Goal: Information Seeking & Learning: Learn about a topic

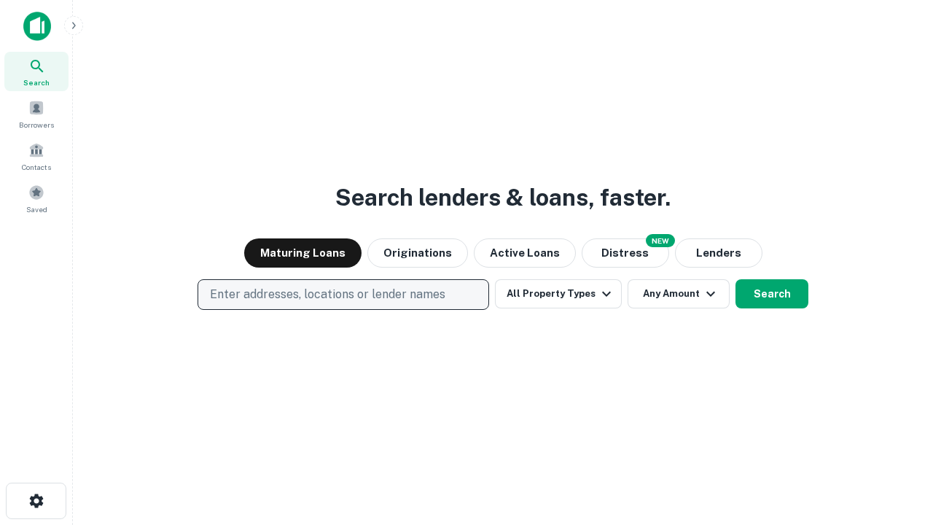
click at [343, 295] on p "Enter addresses, locations or lender names" at bounding box center [328, 295] width 236 height 18
type input "**********"
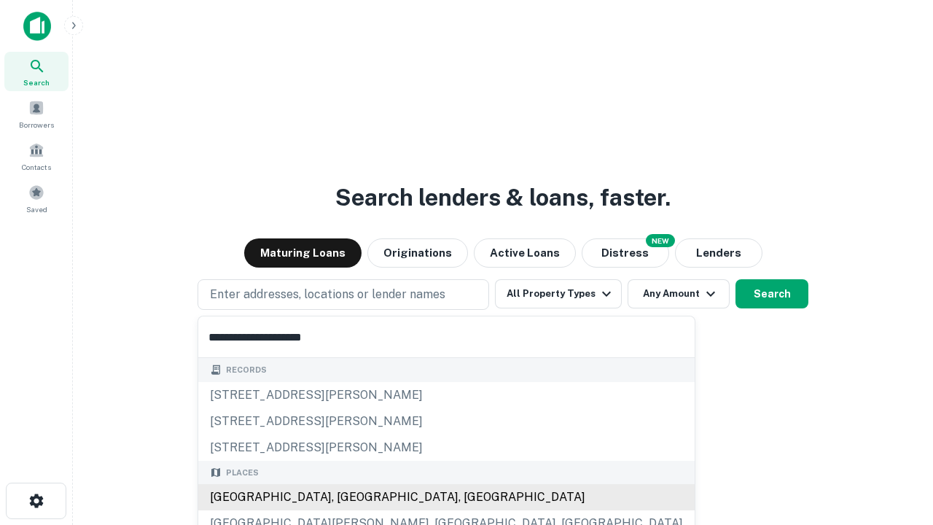
click at [349, 497] on div "Santa Monica, CA, USA" at bounding box center [446, 497] width 497 height 26
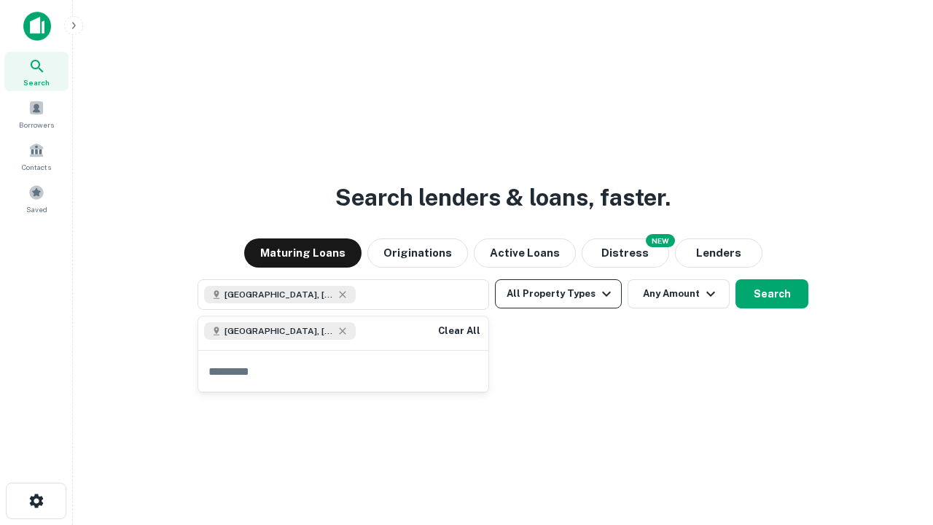
click at [559, 294] on button "All Property Types" at bounding box center [558, 293] width 127 height 29
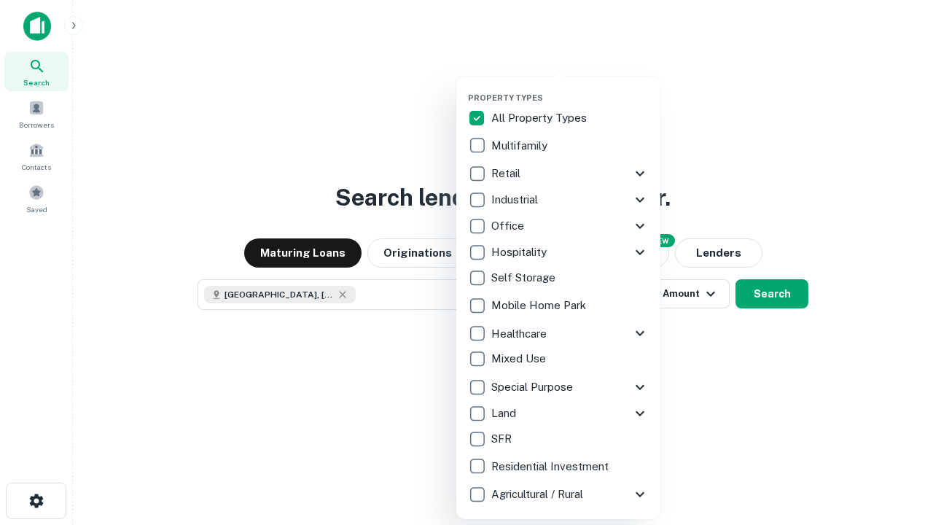
click at [570, 88] on button "button" at bounding box center [570, 88] width 204 height 1
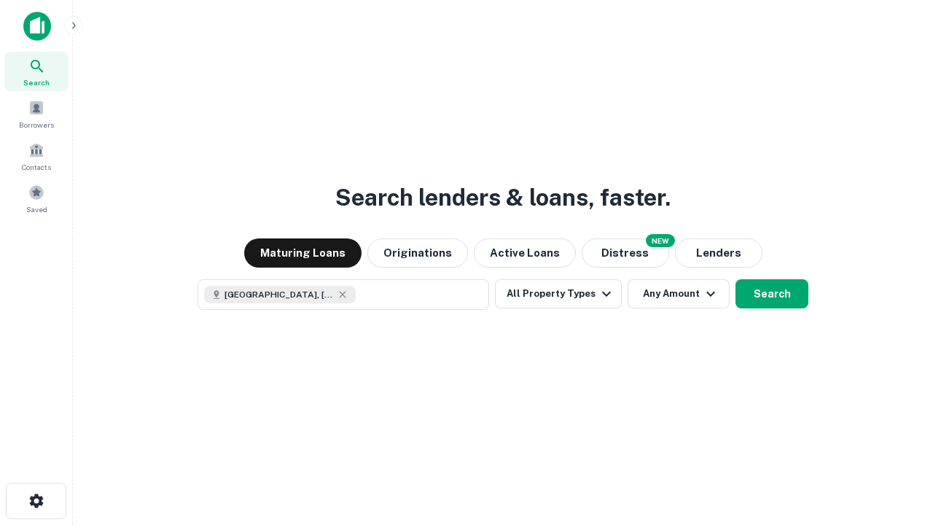
scroll to position [23, 0]
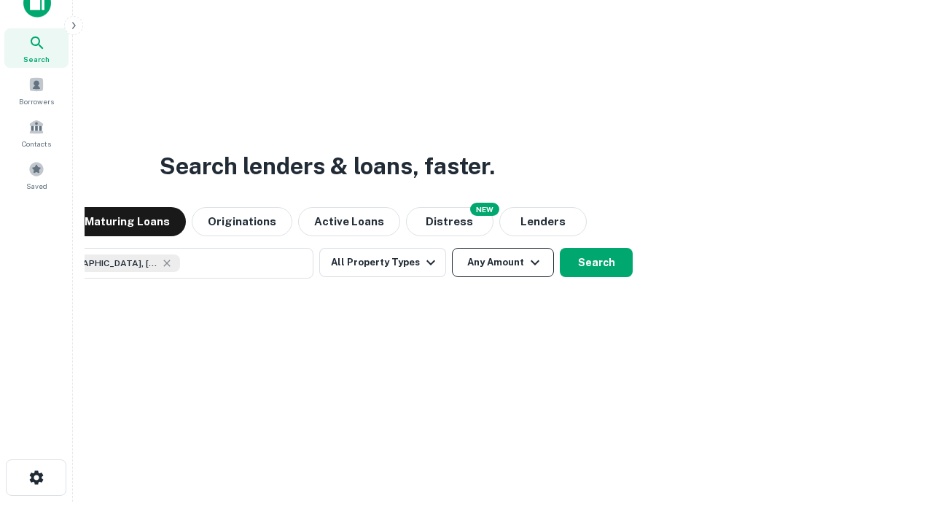
click at [452, 248] on button "Any Amount" at bounding box center [503, 262] width 102 height 29
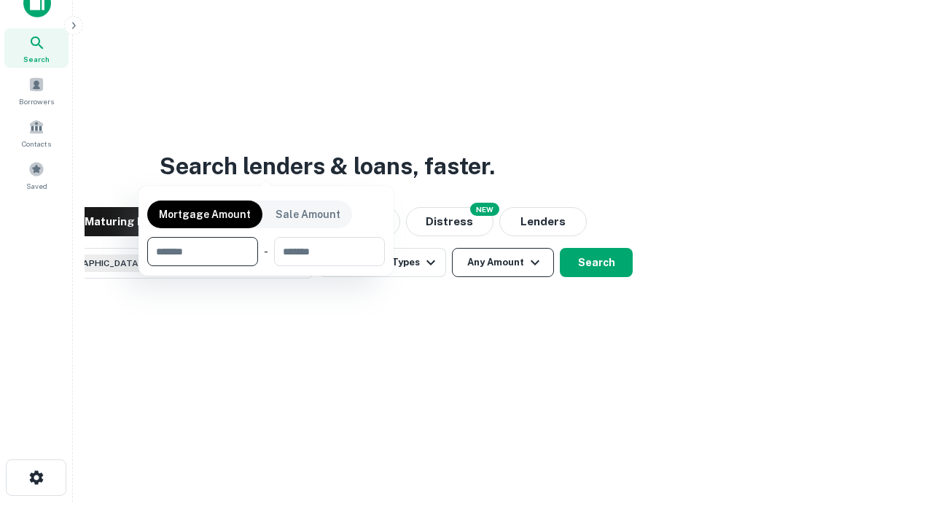
scroll to position [105, 413]
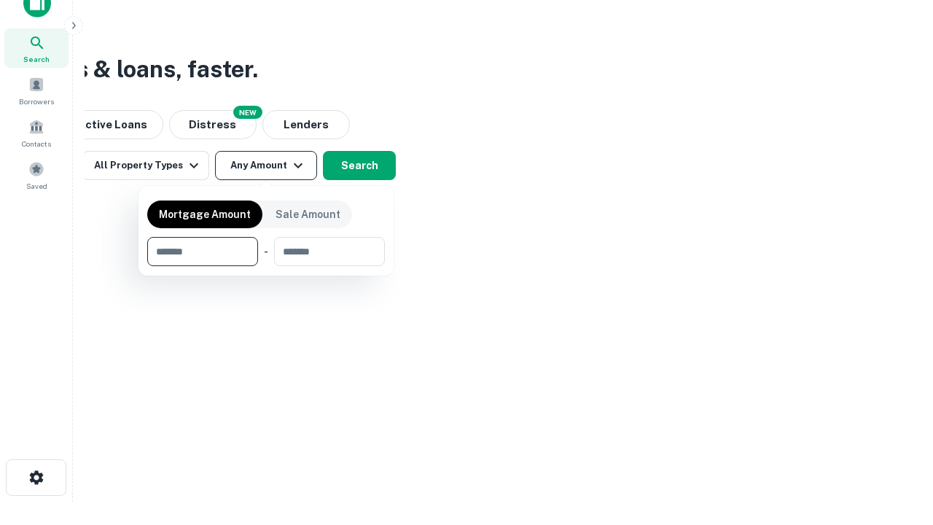
type input "*******"
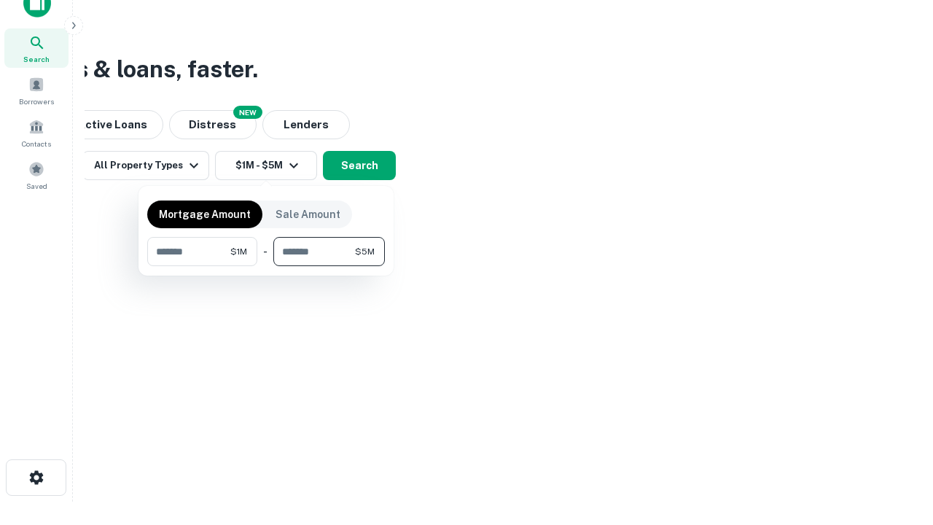
type input "*******"
click at [266, 266] on button "button" at bounding box center [266, 266] width 238 height 1
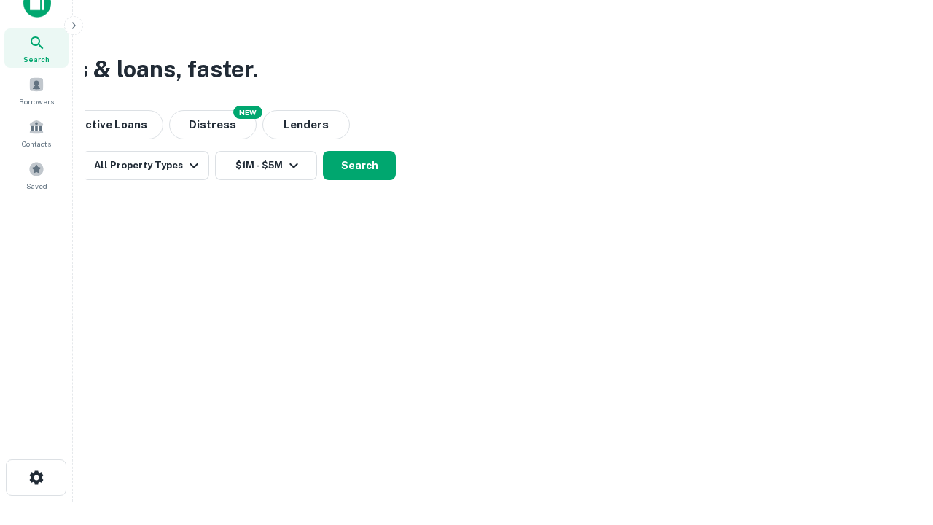
scroll to position [23, 0]
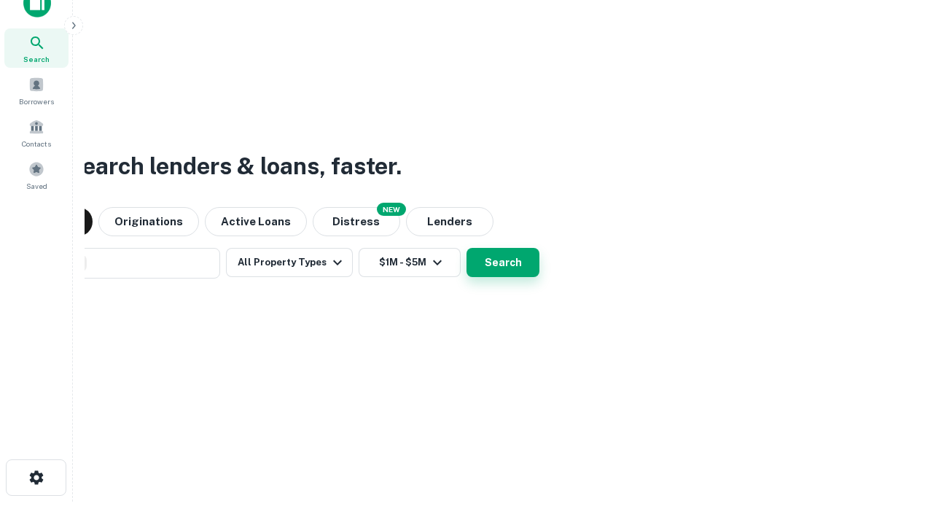
click at [467, 248] on button "Search" at bounding box center [503, 262] width 73 height 29
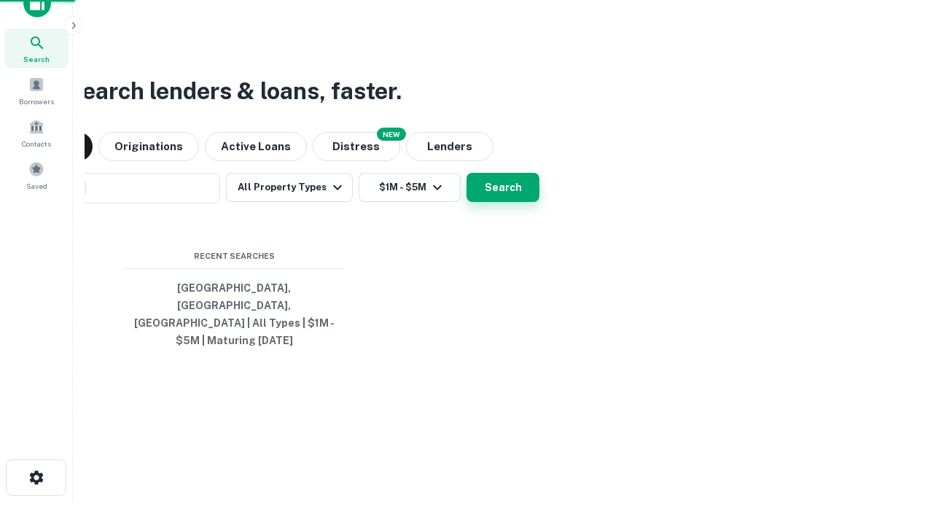
scroll to position [47, 413]
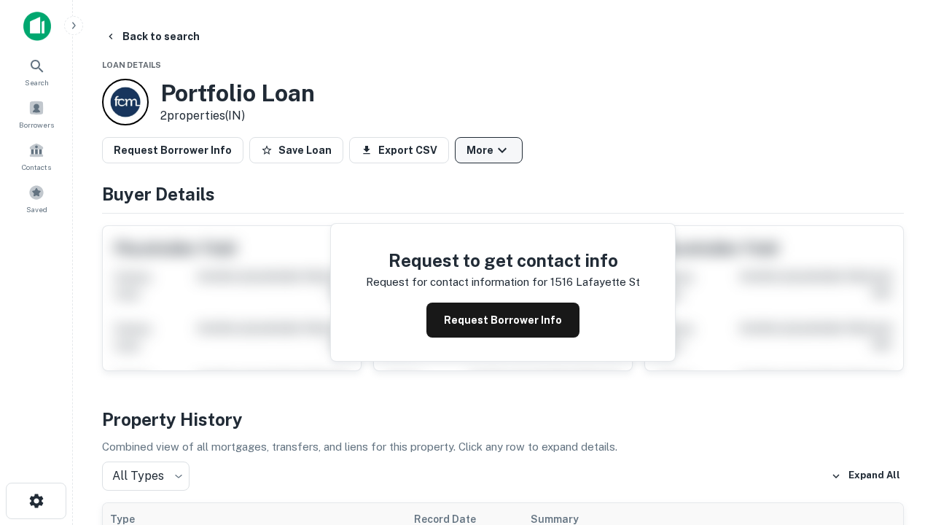
click at [489, 150] on button "More" at bounding box center [489, 150] width 68 height 26
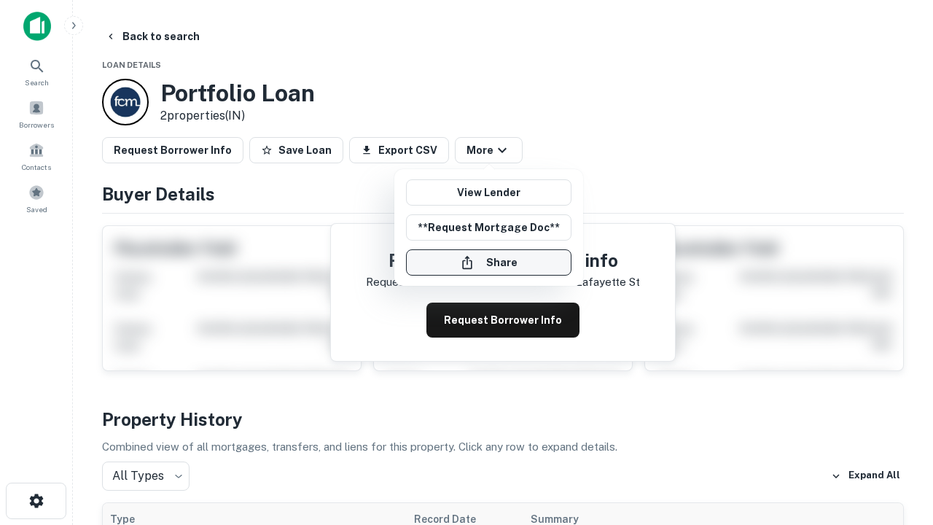
click at [489, 263] on button "Share" at bounding box center [489, 262] width 166 height 26
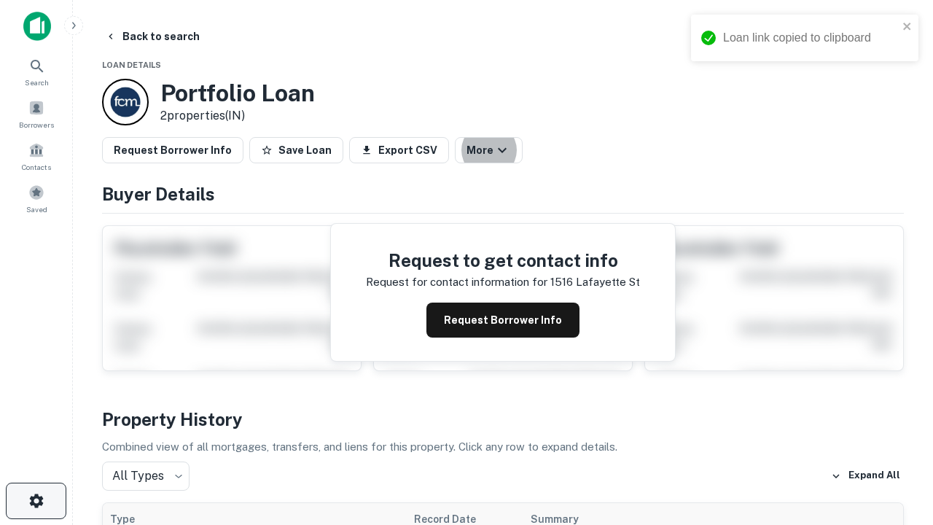
click at [36, 501] on icon "button" at bounding box center [37, 501] width 18 height 18
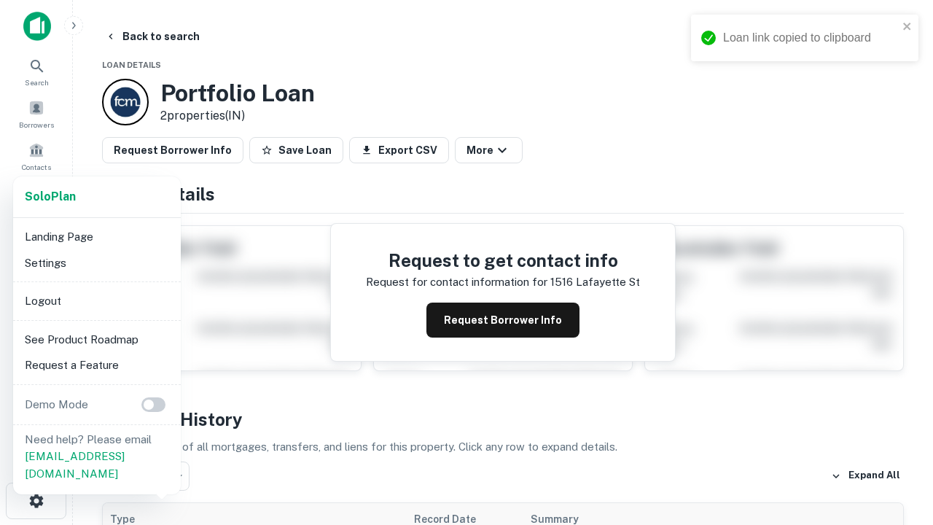
click at [96, 300] on li "Logout" at bounding box center [97, 301] width 156 height 26
